Goal: Transaction & Acquisition: Register for event/course

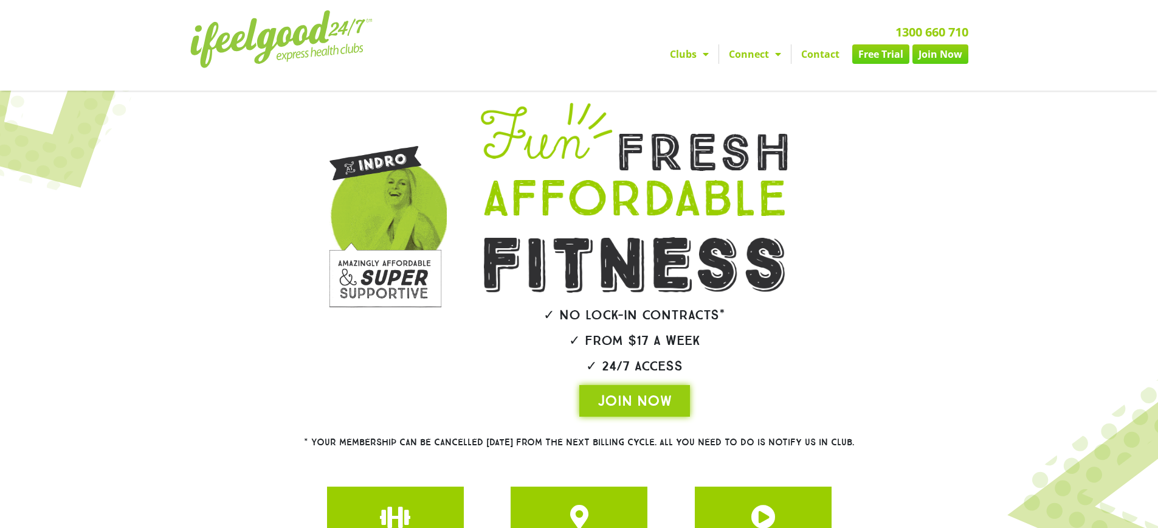
click at [940, 57] on link "Join Now" at bounding box center [941, 53] width 56 height 19
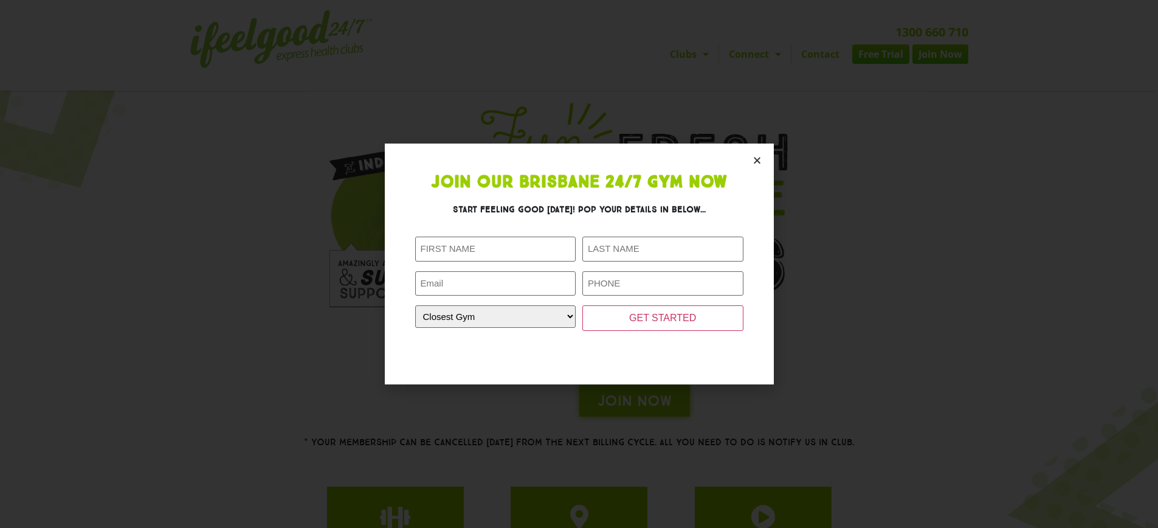
click at [756, 161] on icon "Close" at bounding box center [757, 160] width 9 height 9
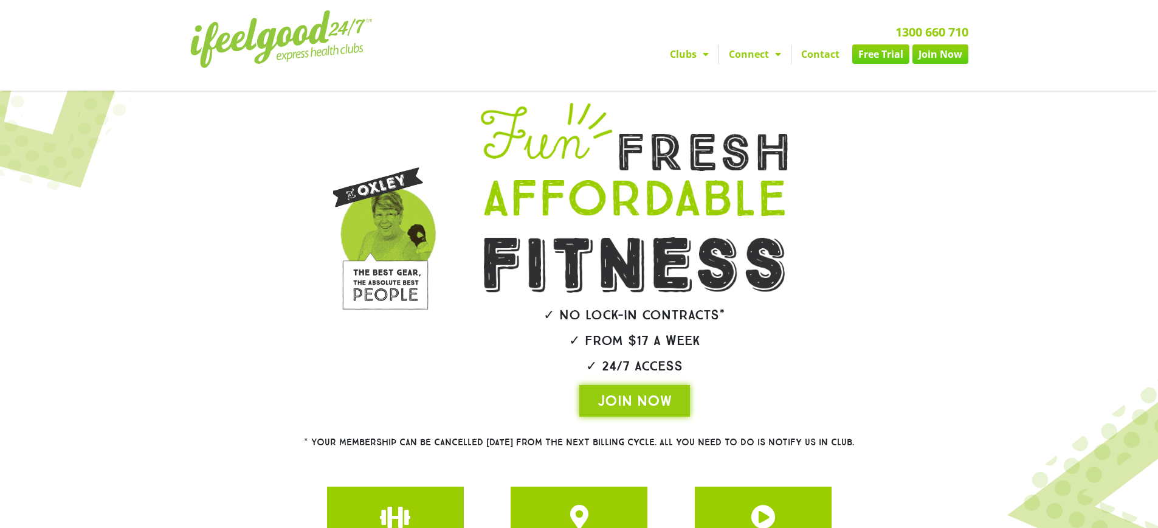
click at [680, 54] on link "Clubs" at bounding box center [689, 53] width 58 height 19
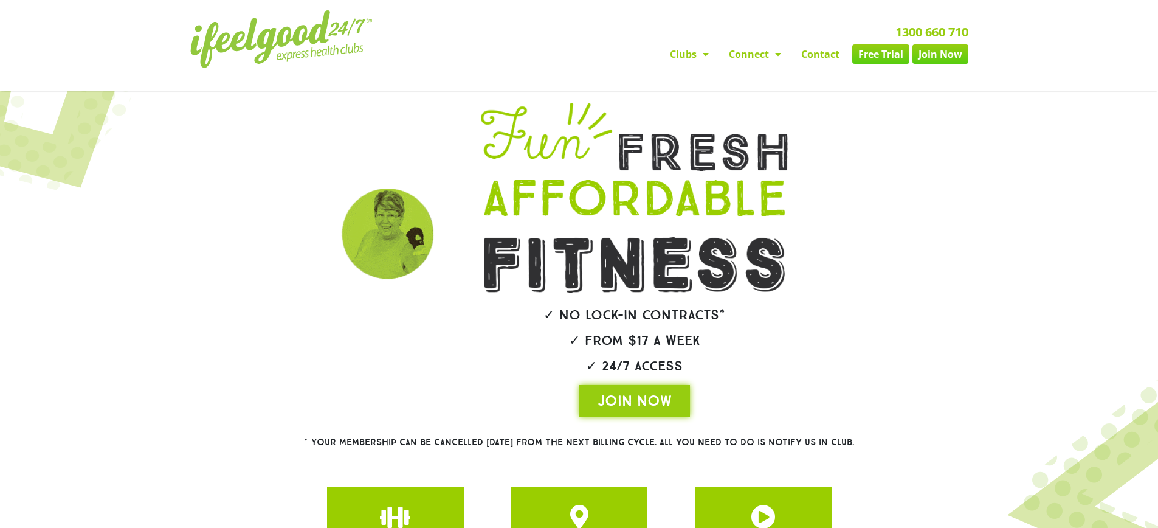
click at [680, 54] on link "Clubs" at bounding box center [689, 53] width 58 height 19
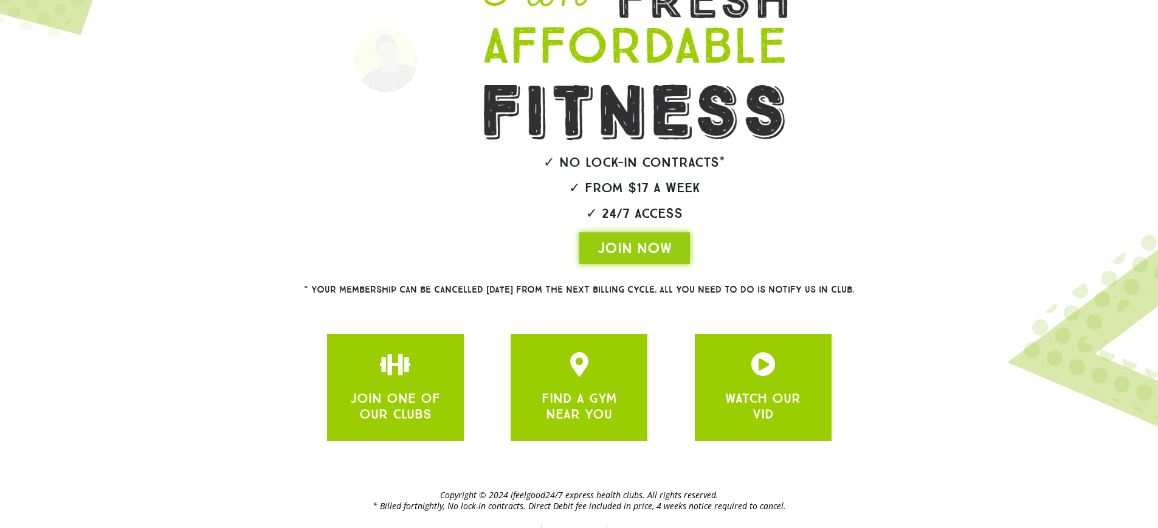
scroll to position [171, 0]
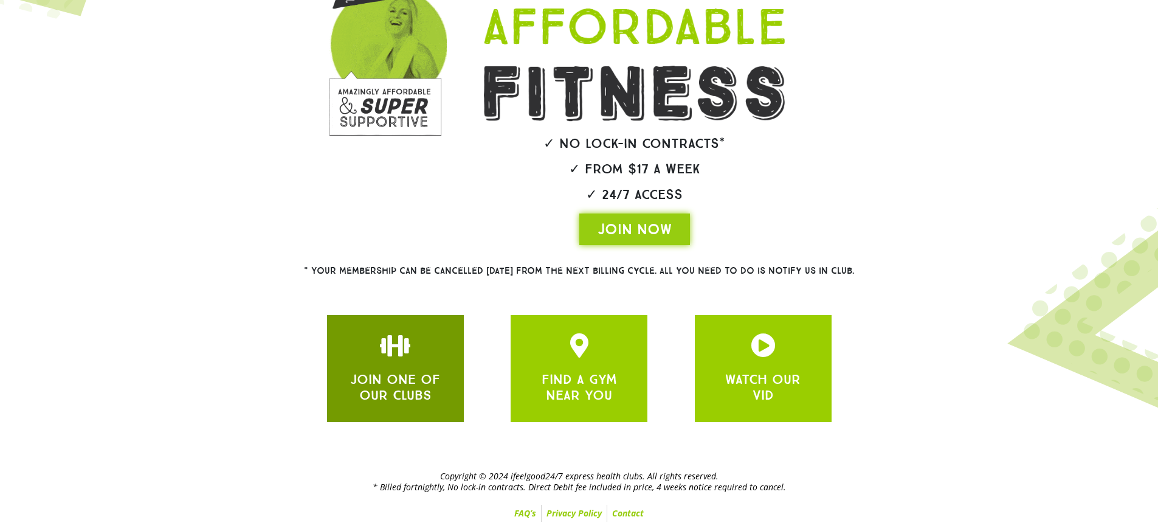
click at [372, 343] on div at bounding box center [395, 345] width 100 height 24
click at [387, 355] on icon "JOIN ONE OF OUR CLUBS" at bounding box center [395, 345] width 24 height 24
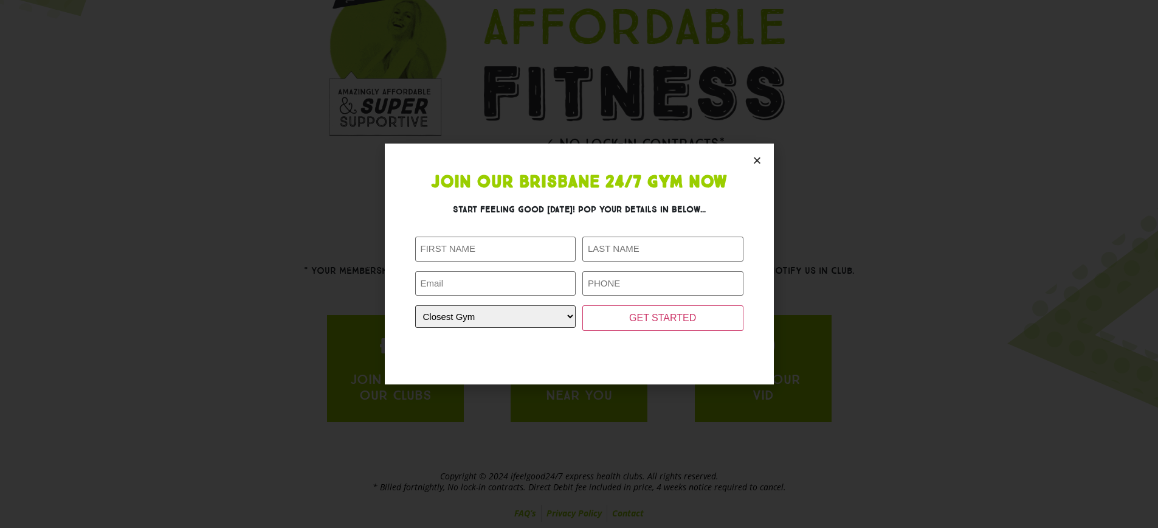
click at [485, 318] on select "Closest Gym Alexandra Hills Calamvale Coopers Plains Middle Park Oxenford Oxley…" at bounding box center [495, 316] width 161 height 23
select select "Alexandra Hills"
click at [415, 305] on select "Closest Gym Alexandra Hills Calamvale Coopers Plains Middle Park Oxenford Oxley…" at bounding box center [495, 316] width 161 height 23
click at [487, 248] on input "First Name (Required)" at bounding box center [495, 249] width 161 height 25
type input "Test"
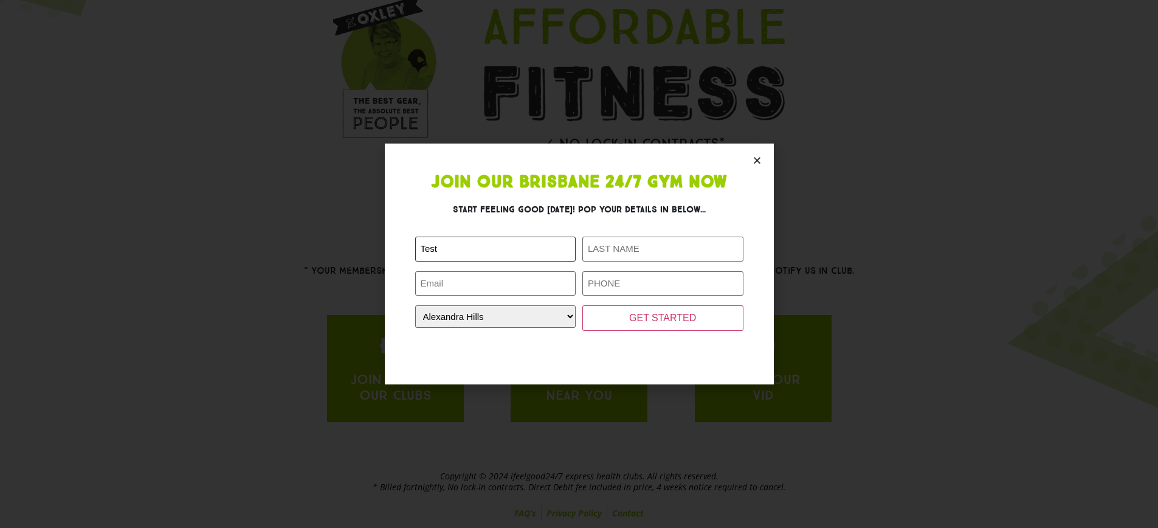
type input "Test"
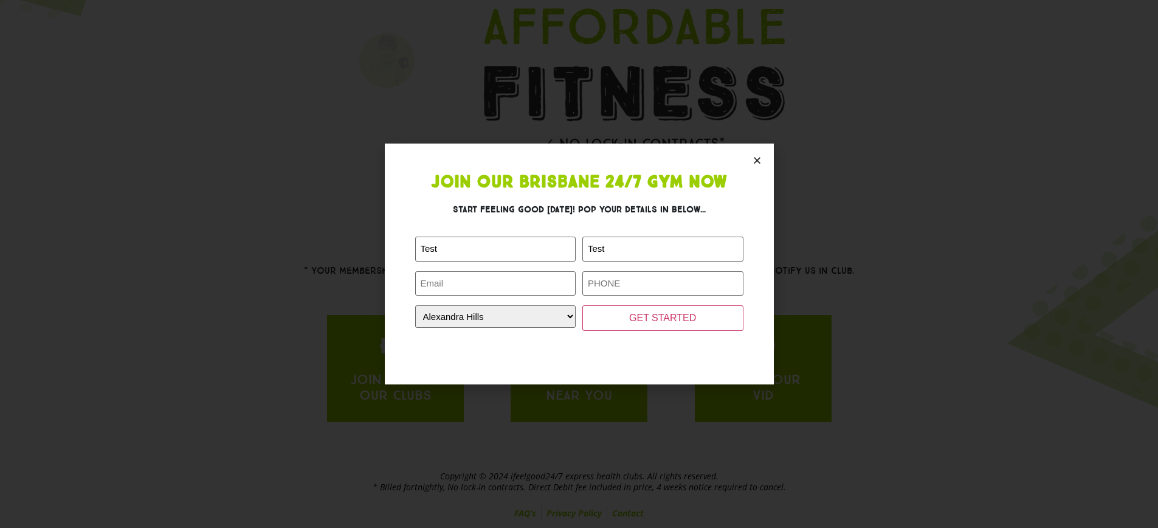
type input "Test@test.com"
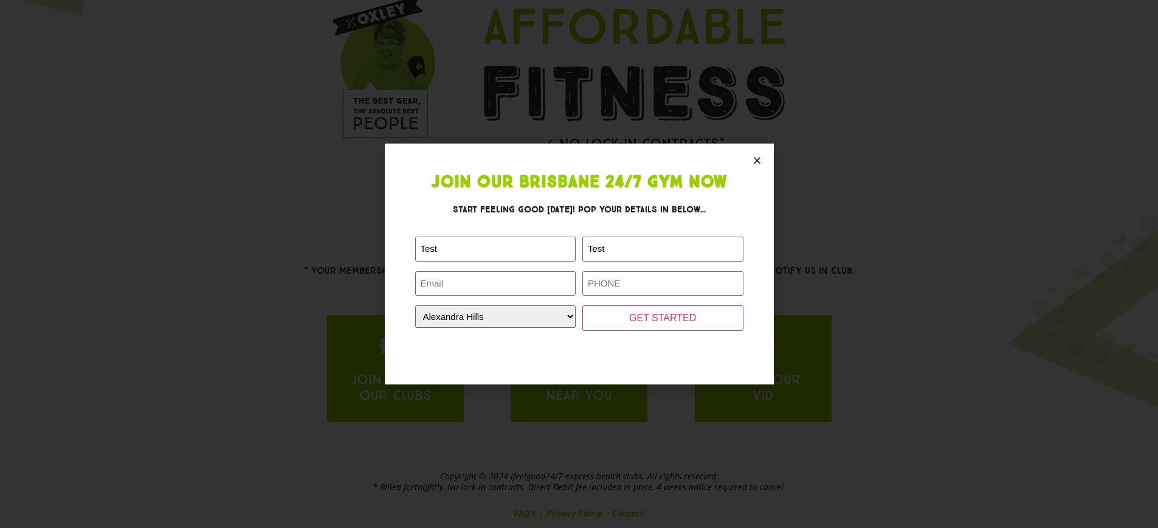
type input "0412345678"
click at [674, 318] on input "GET STARTED" at bounding box center [663, 318] width 161 height 26
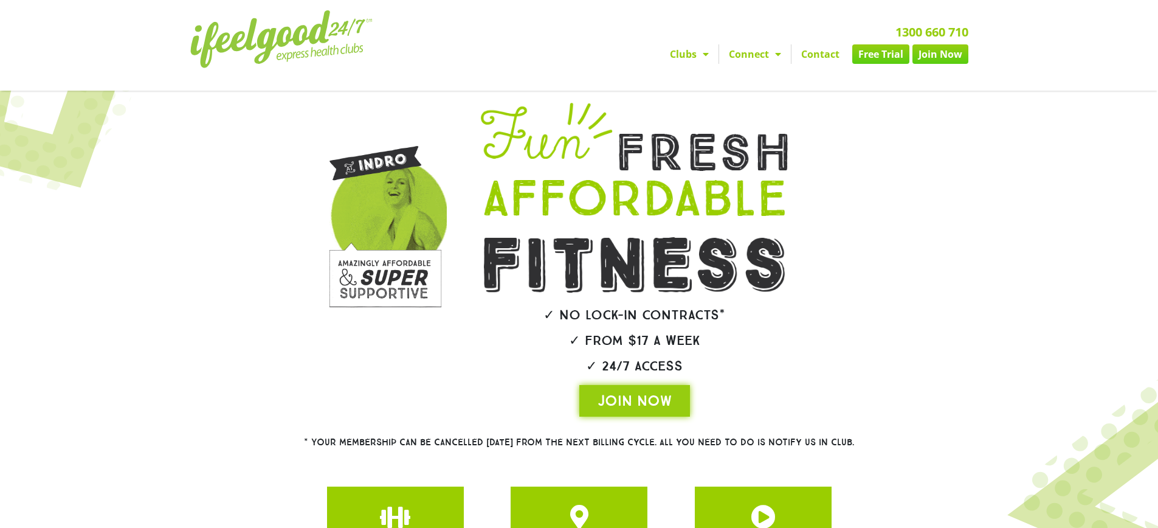
click at [873, 57] on link "Free Trial" at bounding box center [881, 53] width 57 height 19
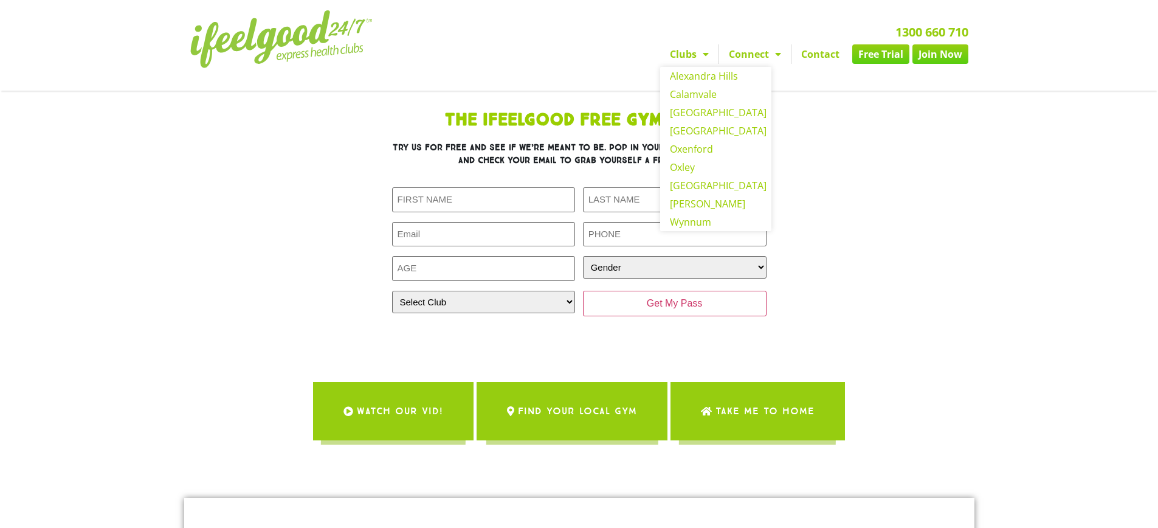
click at [674, 55] on link "Clubs" at bounding box center [689, 53] width 58 height 19
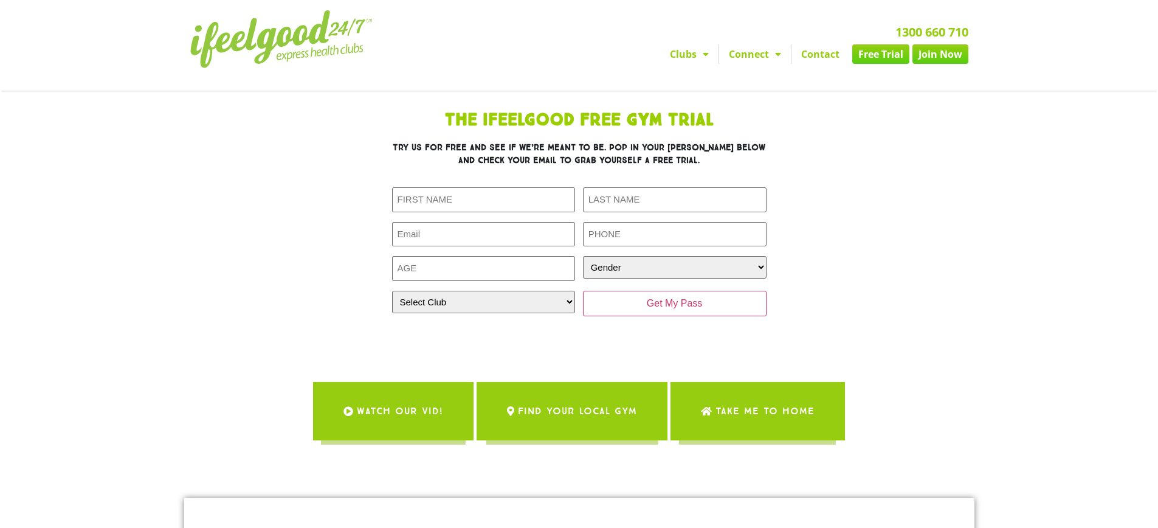
click at [685, 56] on link "Clubs" at bounding box center [689, 53] width 58 height 19
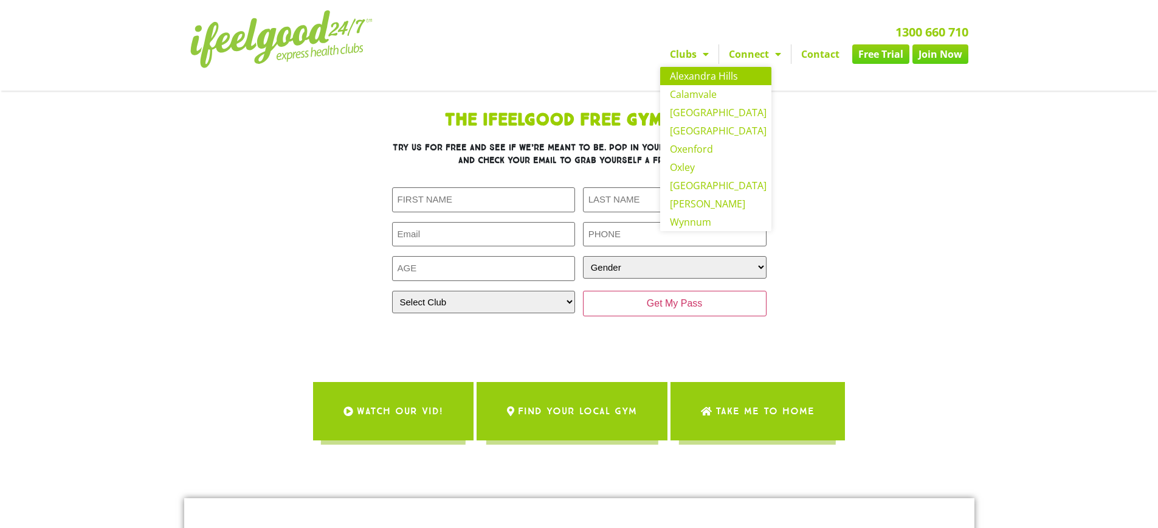
click at [690, 75] on link "Alexandra Hills" at bounding box center [715, 76] width 111 height 18
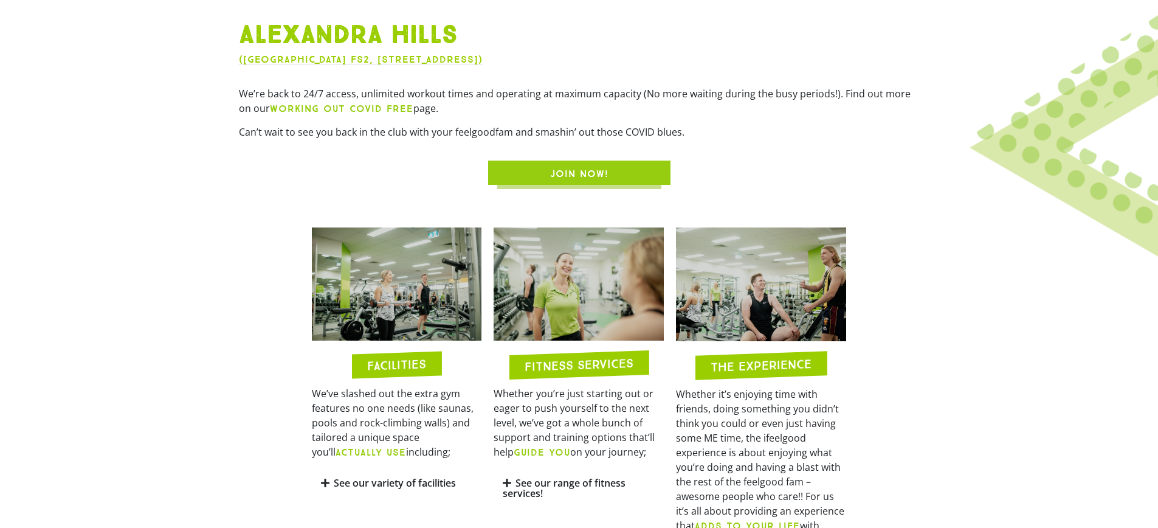
scroll to position [499, 0]
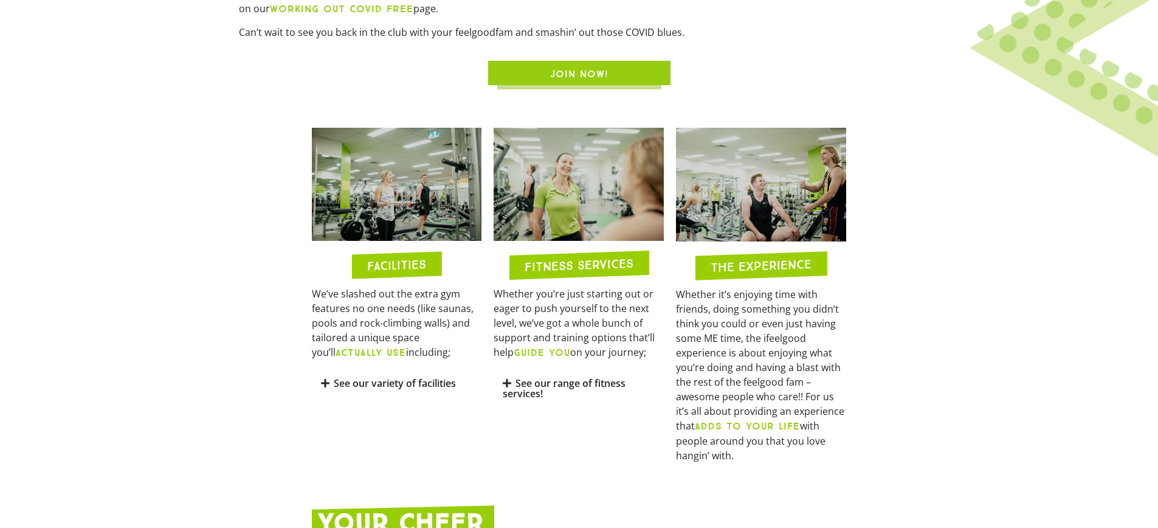
click at [551, 81] on link "JOIN NOW!" at bounding box center [579, 73] width 182 height 24
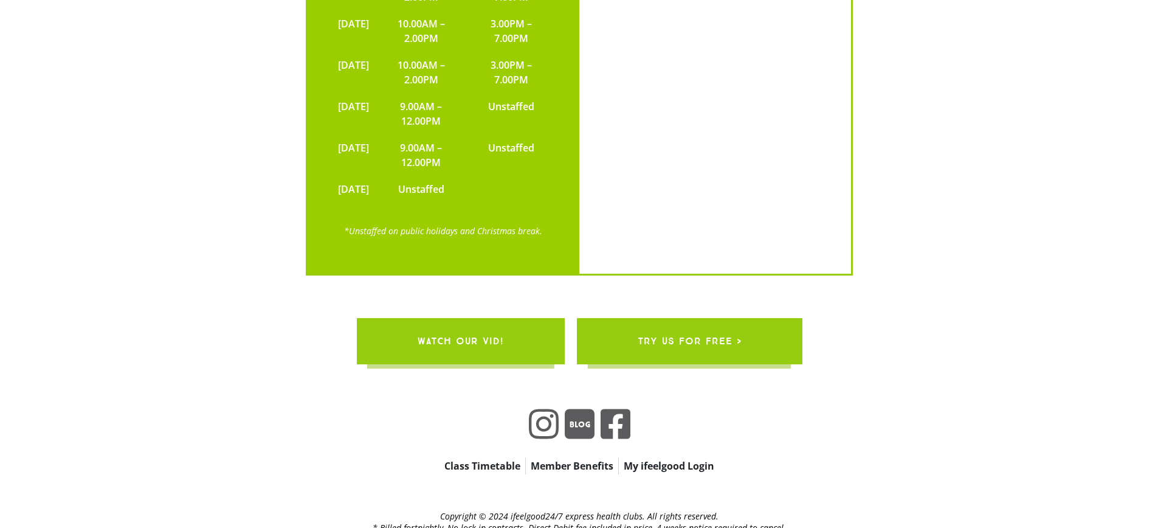
scroll to position [2354, 0]
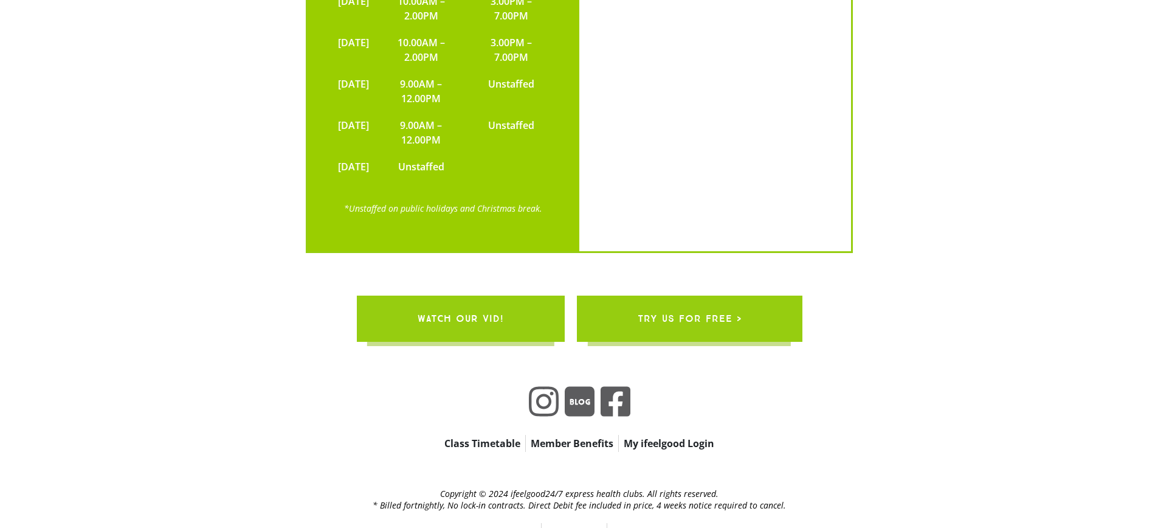
click at [681, 435] on link "My ifeelgood Login" at bounding box center [669, 443] width 100 height 17
click at [555, 435] on link "Member Benefits" at bounding box center [572, 443] width 92 height 17
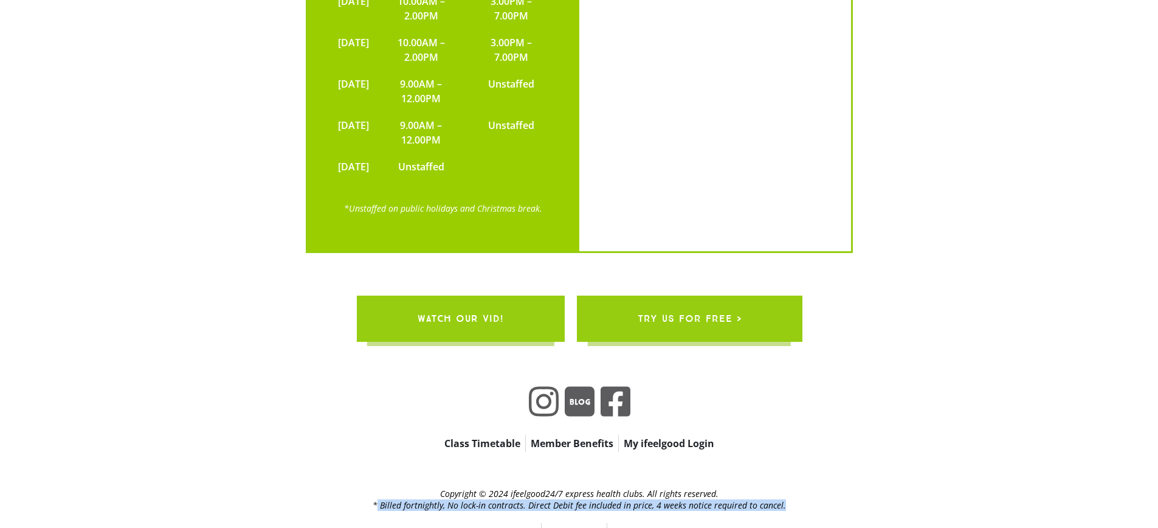
drag, startPoint x: 772, startPoint y: 489, endPoint x: 365, endPoint y: 478, distance: 406.4
click at [370, 490] on h2 "Copyright © 2024 ifeelgood24/7 express health clubs. All rights reserved. * Bil…" at bounding box center [579, 499] width 778 height 22
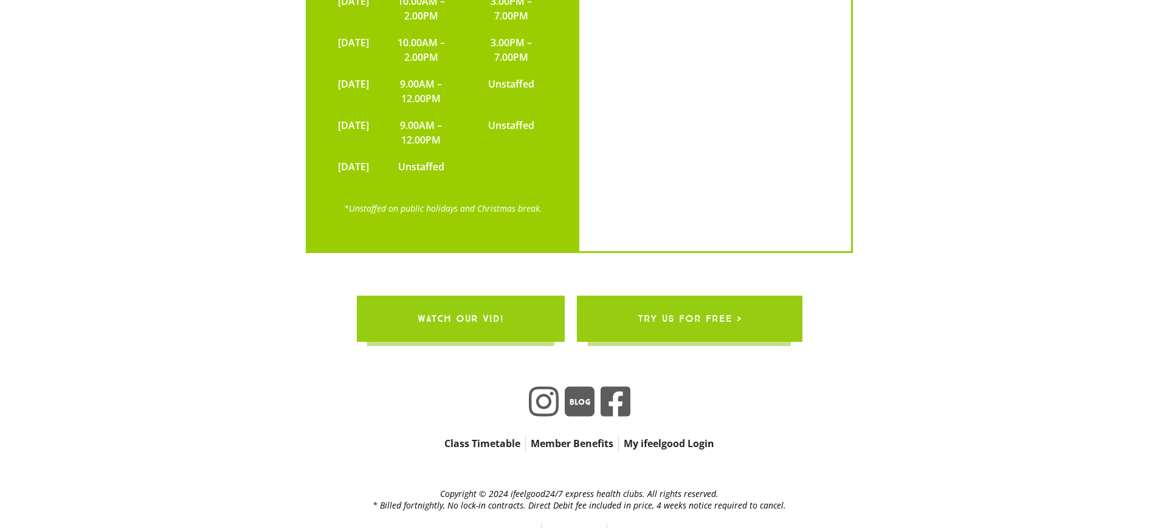
drag, startPoint x: 359, startPoint y: 452, endPoint x: 402, endPoint y: 428, distance: 49.3
click at [359, 470] on div "Copyright © 2024 ifeelgood24/7 express health clubs. All rights reserved. * Bil…" at bounding box center [579, 507] width 1158 height 75
click at [665, 302] on span "try us for free >" at bounding box center [689, 319] width 104 height 34
click at [672, 435] on link "My ifeelgood Login" at bounding box center [669, 443] width 100 height 17
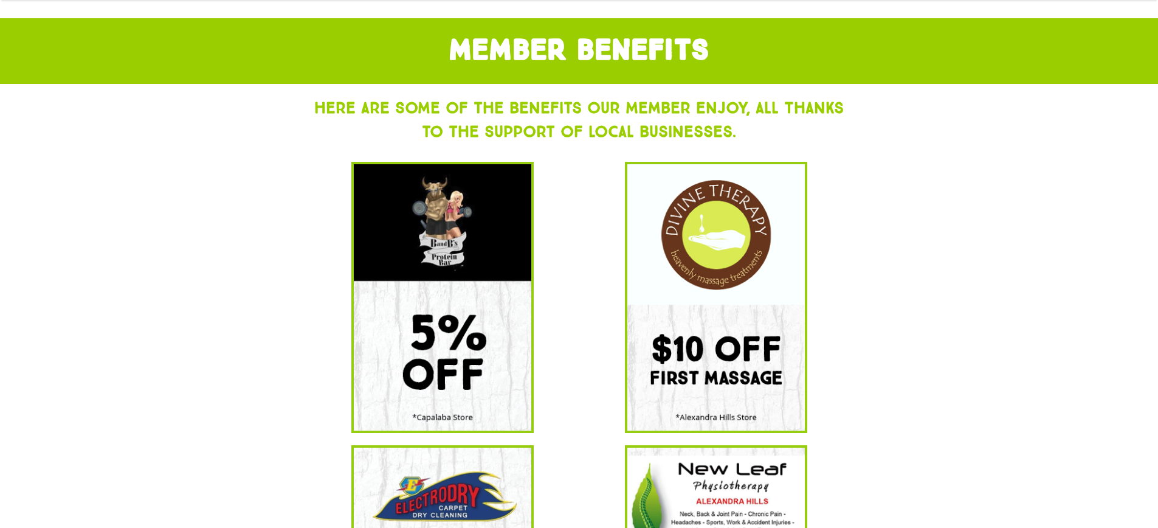
scroll to position [308, 0]
